Goal: Information Seeking & Learning: Learn about a topic

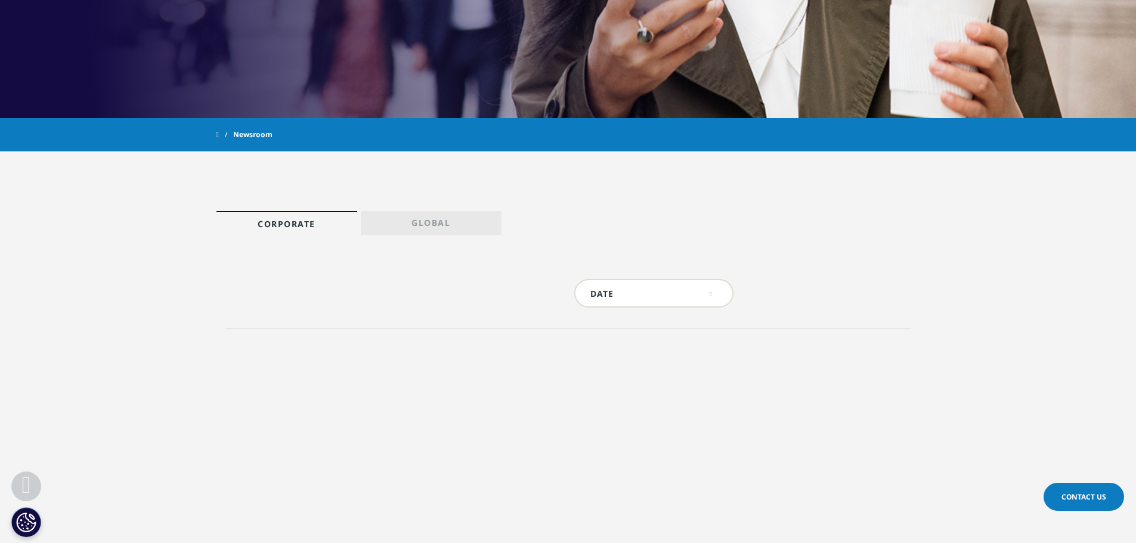
scroll to position [422, 0]
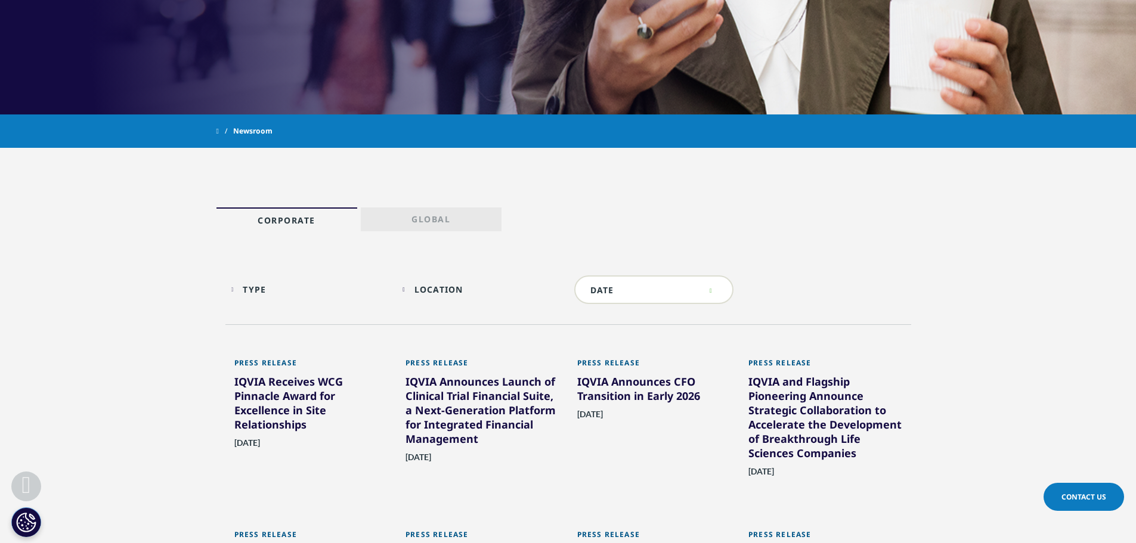
click at [268, 403] on div "IQVIA Receives WCG Pinnacle Award for Excellence in Site Relationships" at bounding box center [311, 405] width 154 height 62
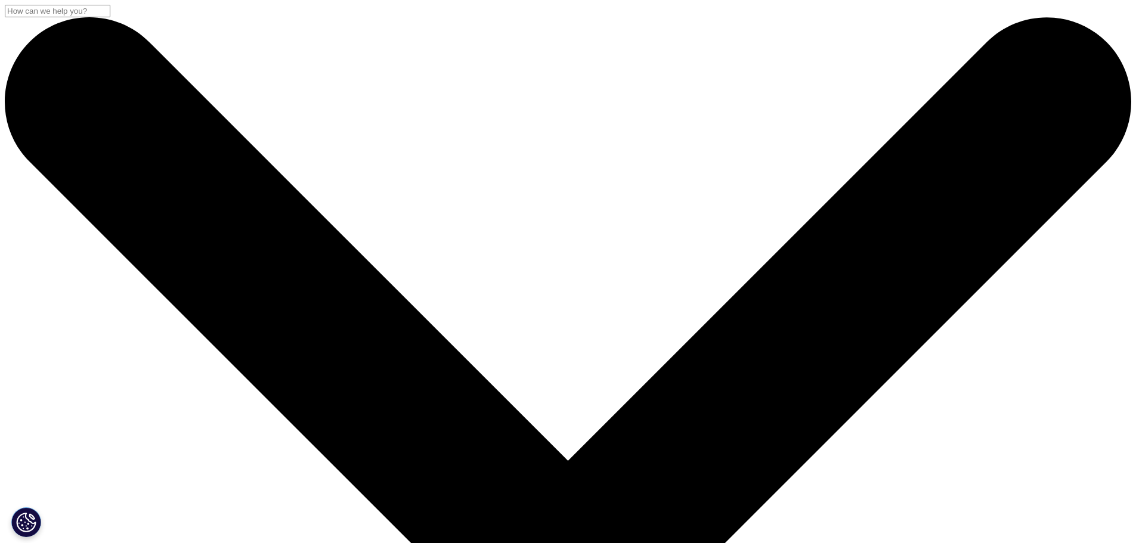
drag, startPoint x: 321, startPoint y: 431, endPoint x: 770, endPoint y: 458, distance: 450.3
drag, startPoint x: 770, startPoint y: 458, endPoint x: 330, endPoint y: 401, distance: 443.6
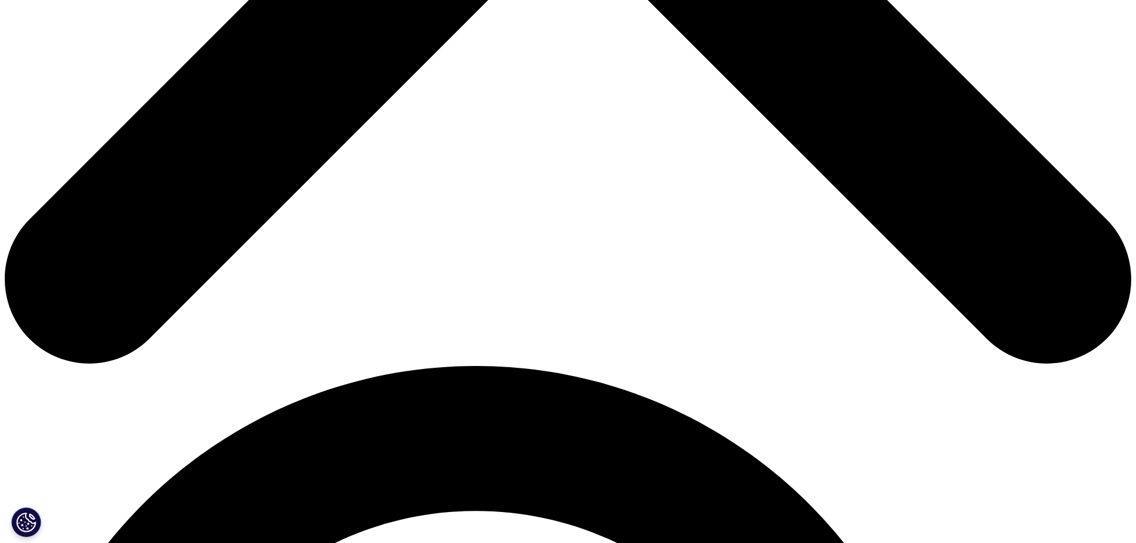
scroll to position [541, 0]
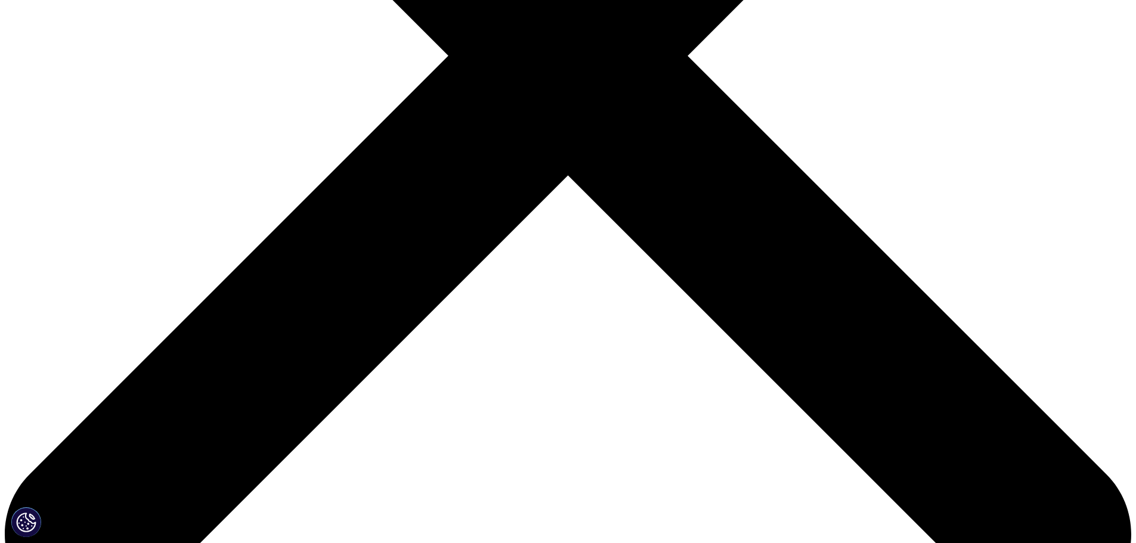
scroll to position [601, 0]
